Goal: Find specific page/section: Find specific page/section

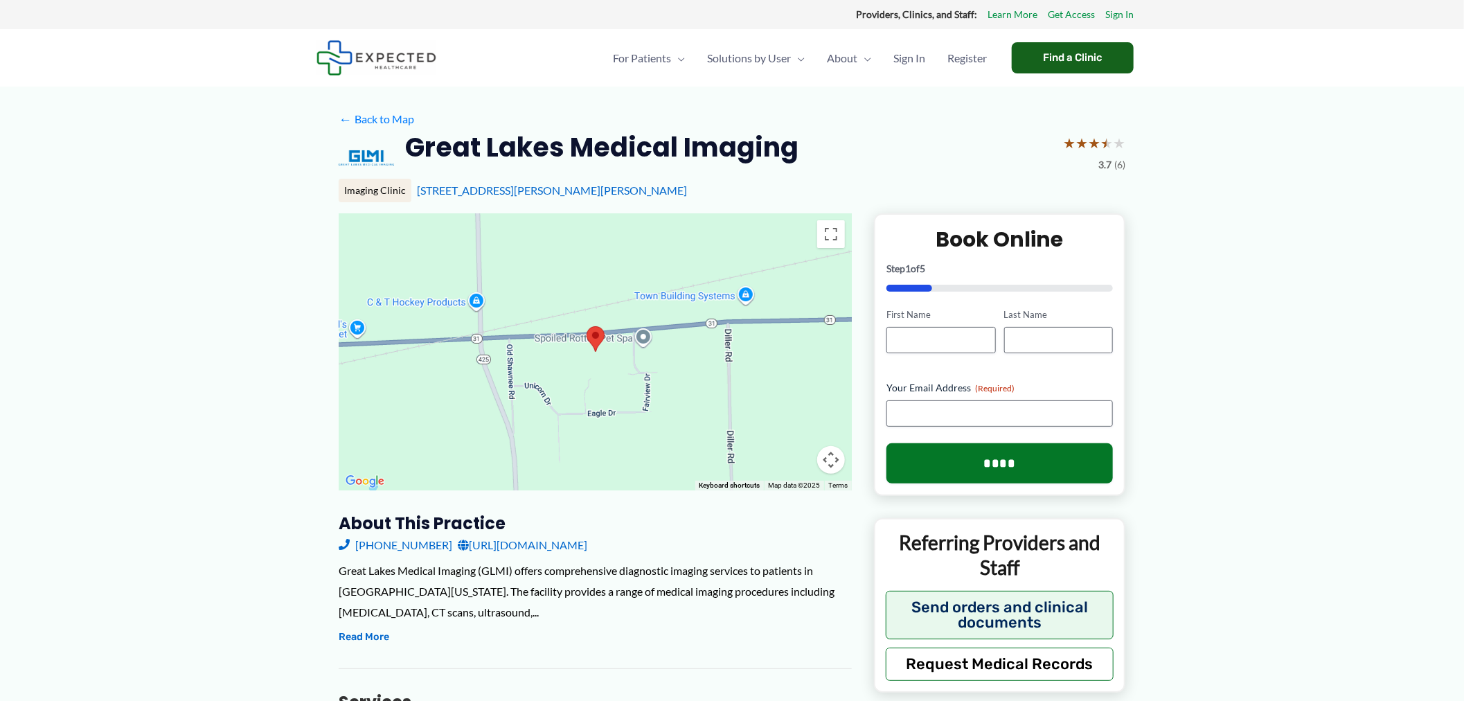
click at [1041, 56] on div "Find a Clinic" at bounding box center [1073, 57] width 122 height 31
click at [1061, 55] on div "Find a Clinic" at bounding box center [1073, 57] width 122 height 31
